Goal: Information Seeking & Learning: Understand process/instructions

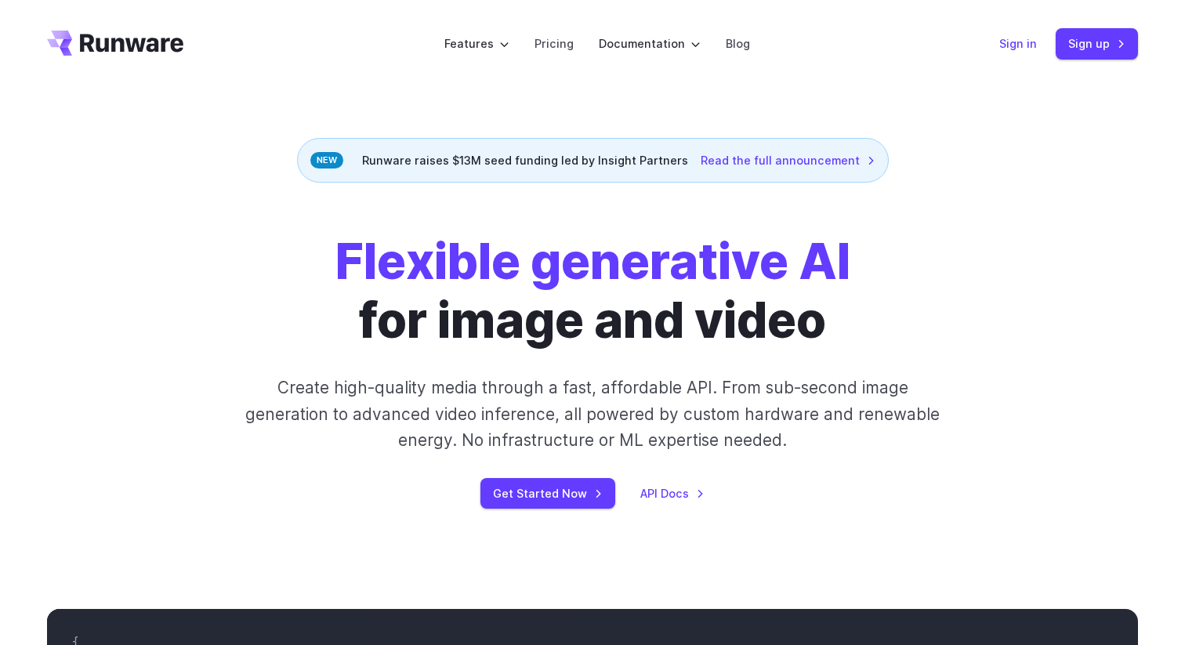
click at [1028, 45] on link "Sign in" at bounding box center [1018, 43] width 38 height 18
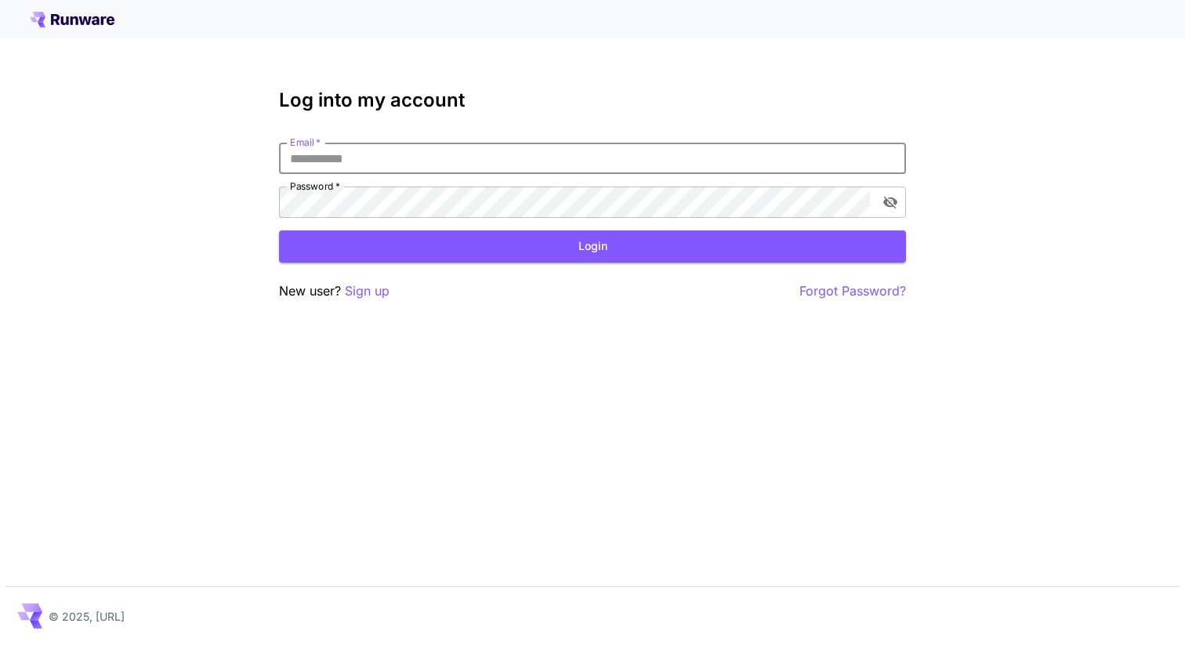
click at [463, 152] on input "Email   *" at bounding box center [592, 158] width 627 height 31
type input "**********"
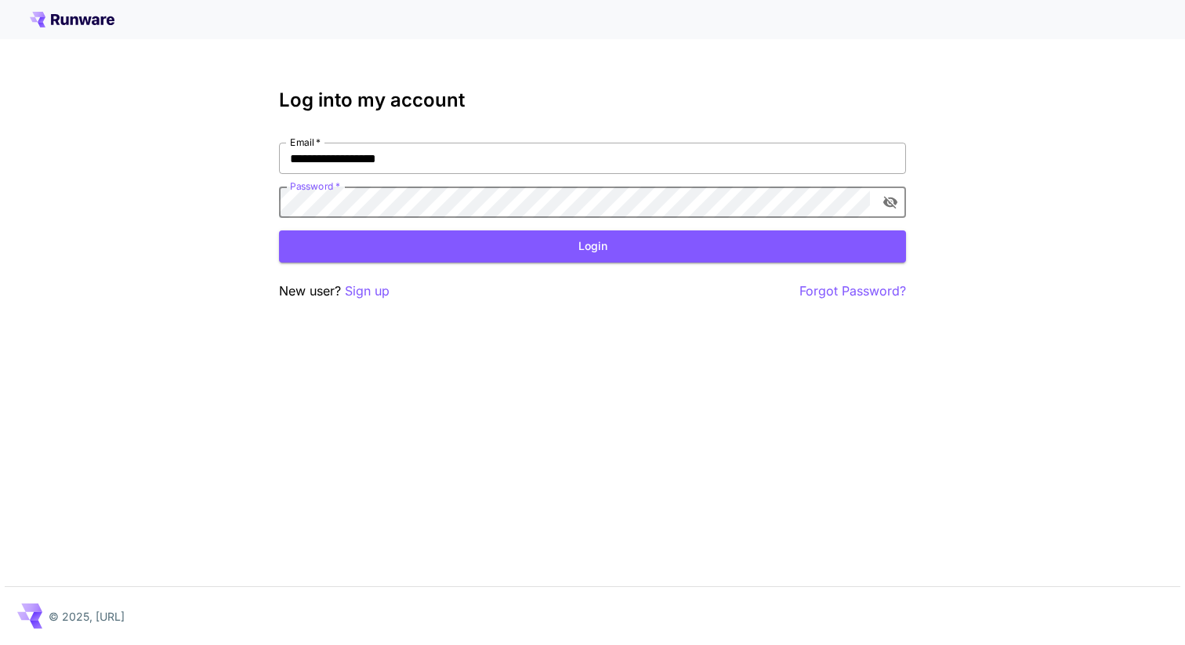
click button "Login" at bounding box center [592, 246] width 627 height 32
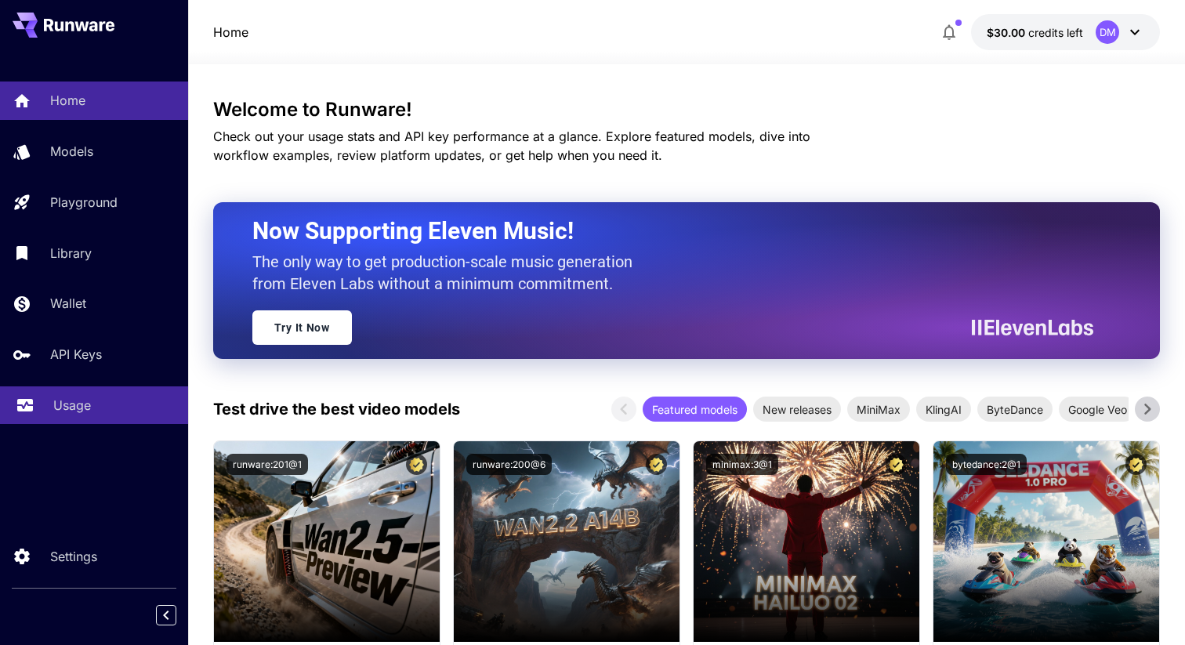
click at [100, 401] on div "Usage" at bounding box center [114, 405] width 122 height 19
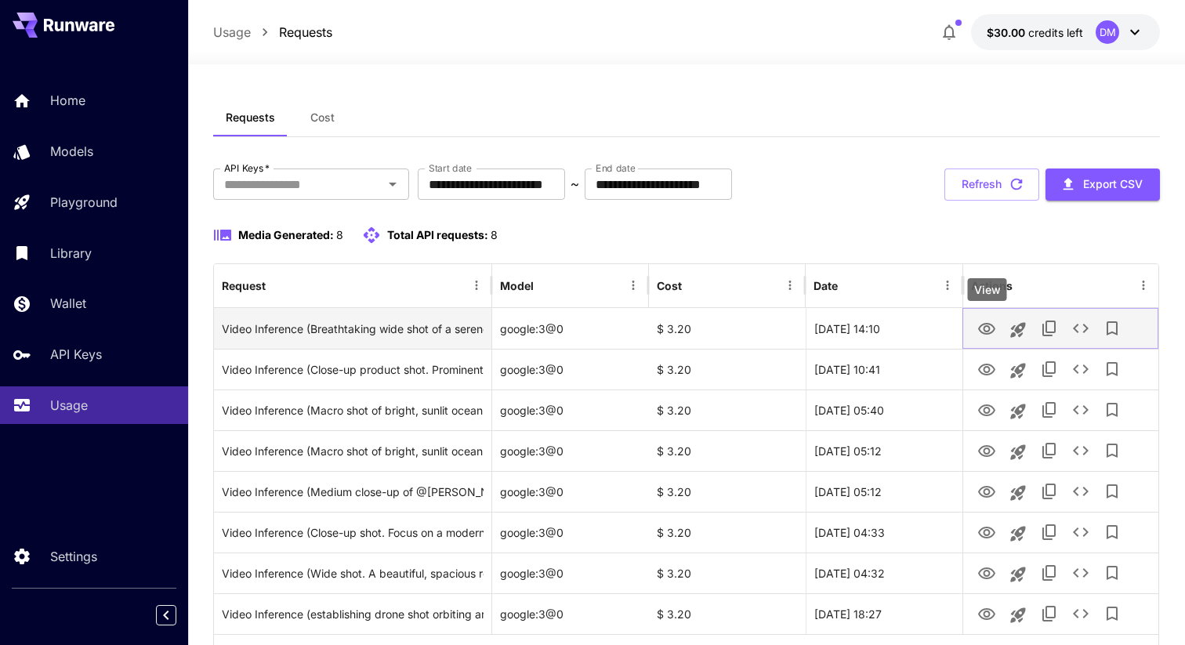
click at [986, 331] on icon "View" at bounding box center [986, 329] width 17 height 12
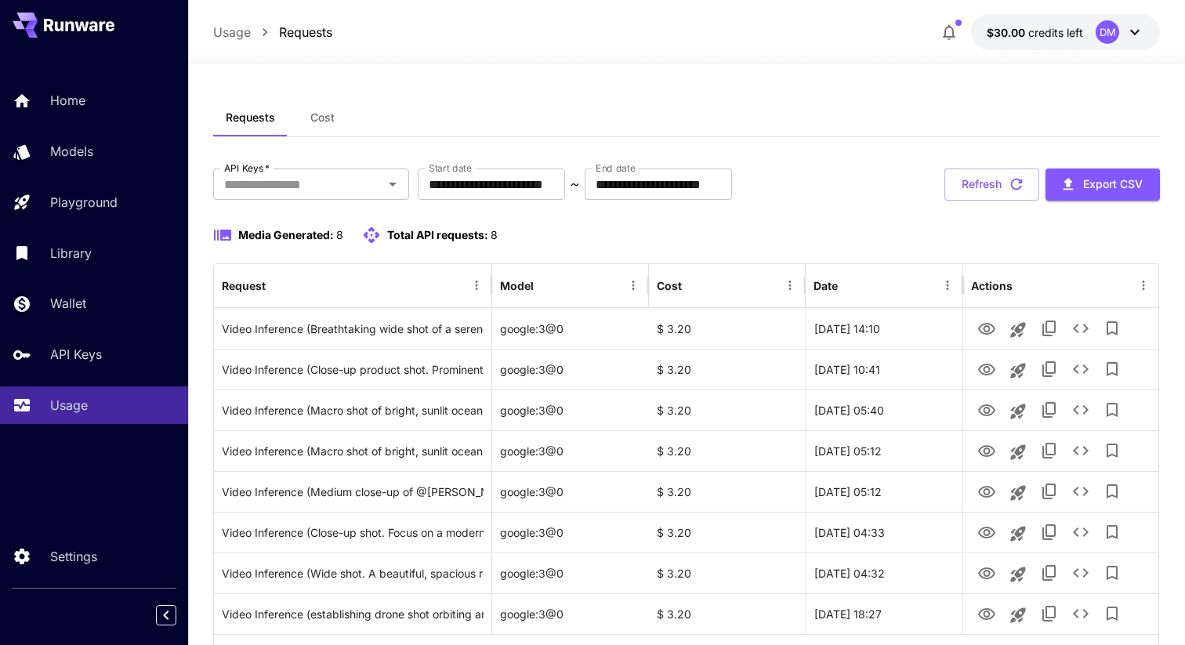
click at [1136, 42] on div "DM" at bounding box center [1120, 32] width 49 height 24
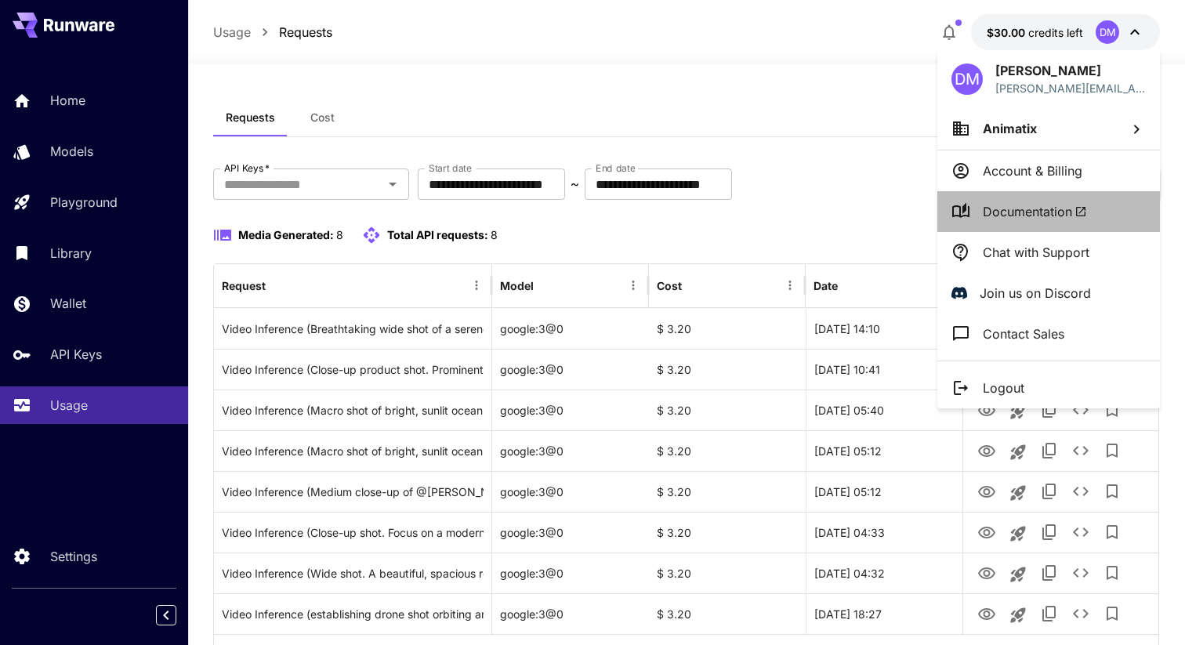
click at [1032, 212] on span "Documentation" at bounding box center [1035, 211] width 104 height 19
